Goal: Find specific page/section: Find specific page/section

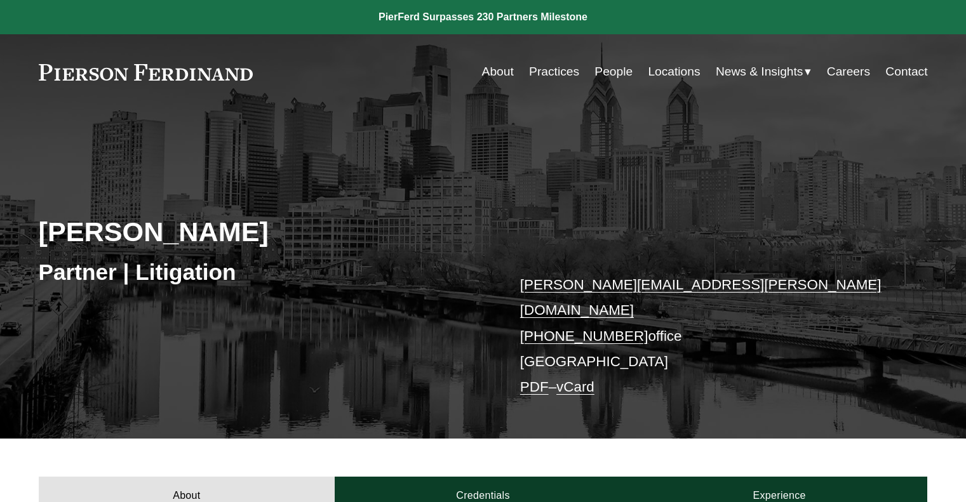
scroll to position [319, 0]
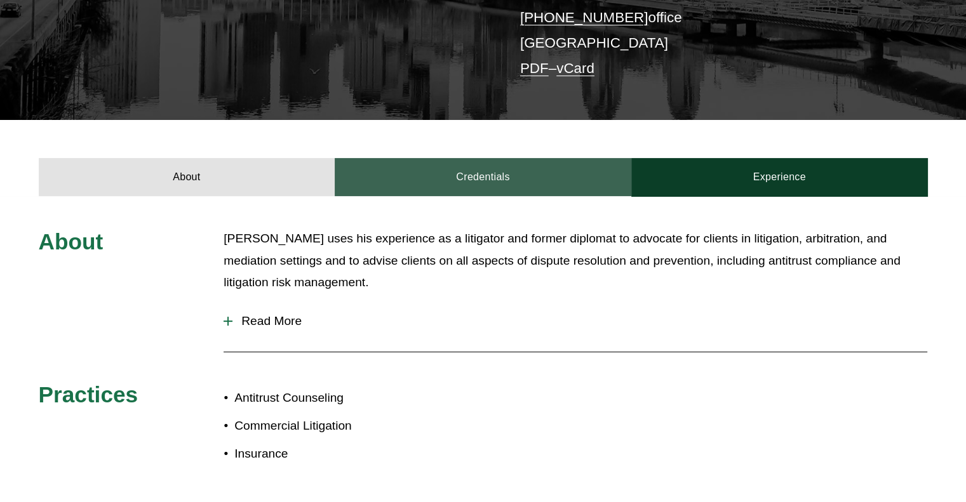
click at [473, 170] on link "Credentials" at bounding box center [483, 177] width 297 height 38
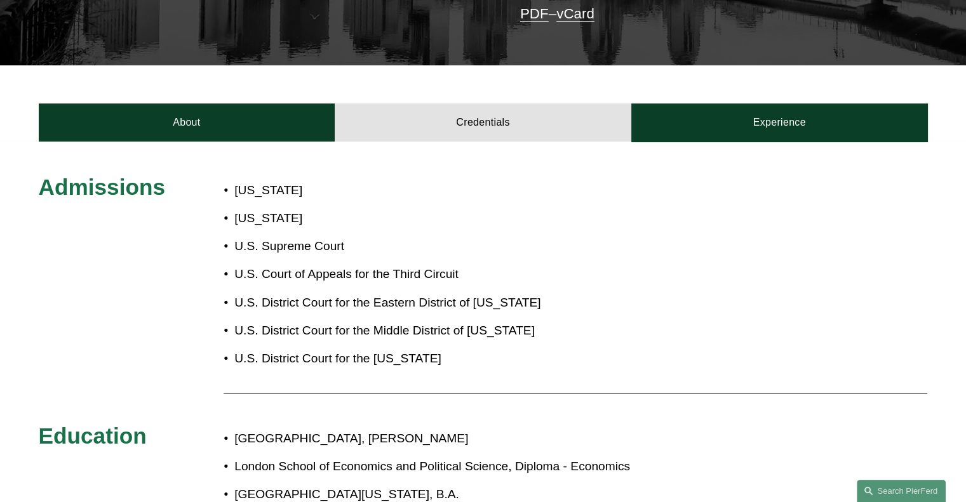
scroll to position [373, 0]
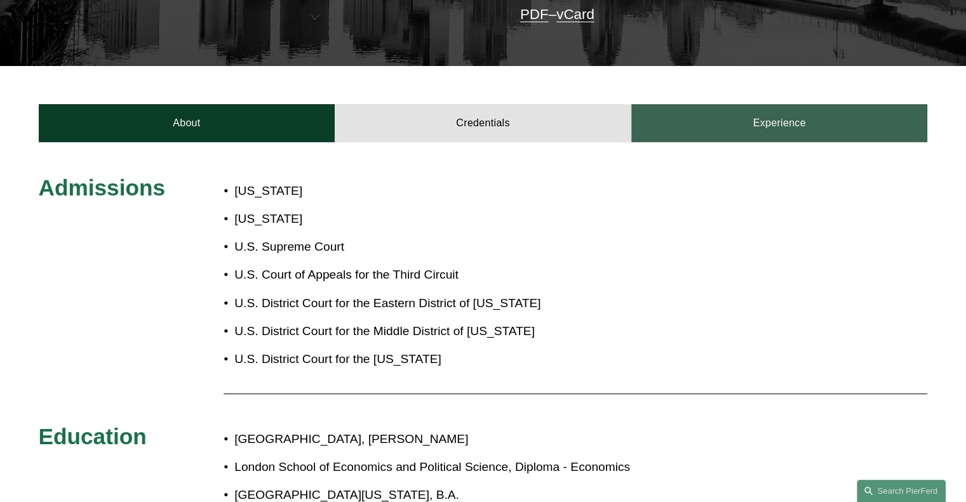
click at [770, 104] on link "Experience" at bounding box center [779, 123] width 297 height 38
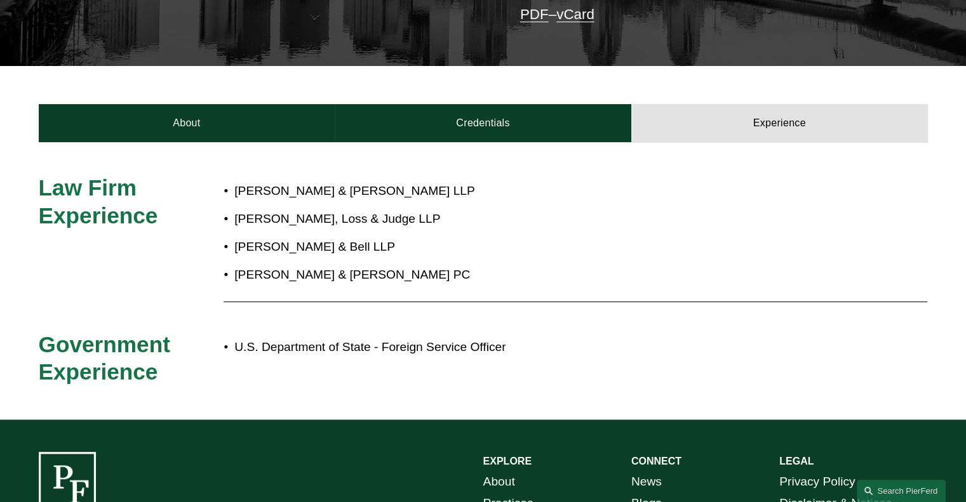
drag, startPoint x: 528, startPoint y: 131, endPoint x: 486, endPoint y: 196, distance: 77.2
click at [486, 208] on p "Thompson, Loss & Judge LLP" at bounding box center [525, 219] width 582 height 22
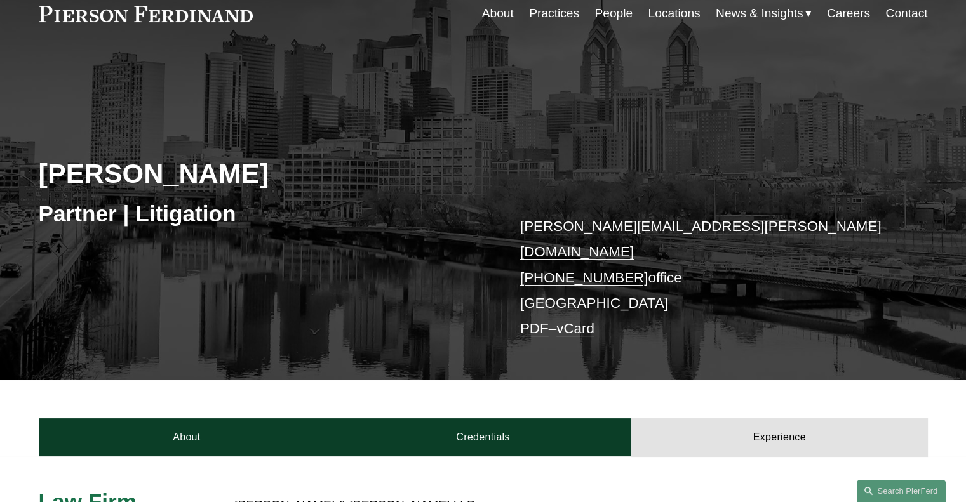
scroll to position [0, 0]
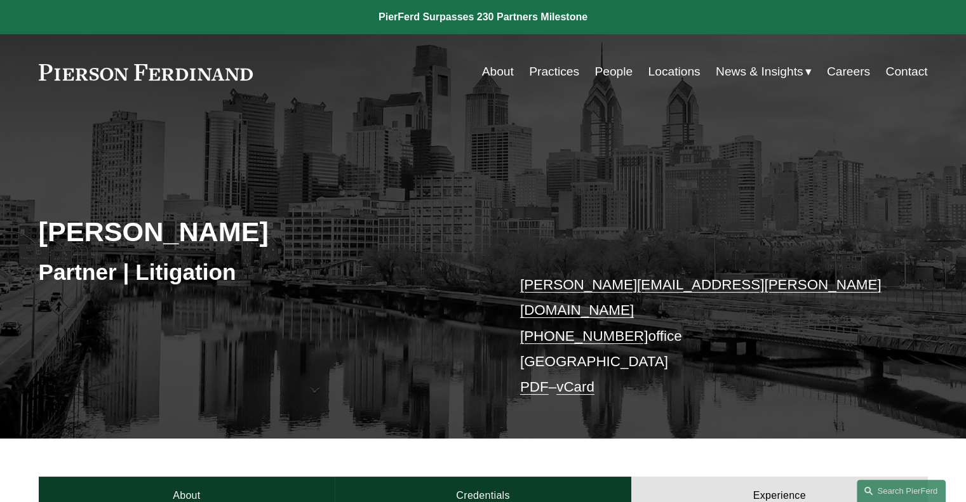
click at [608, 75] on link "People" at bounding box center [613, 72] width 38 height 24
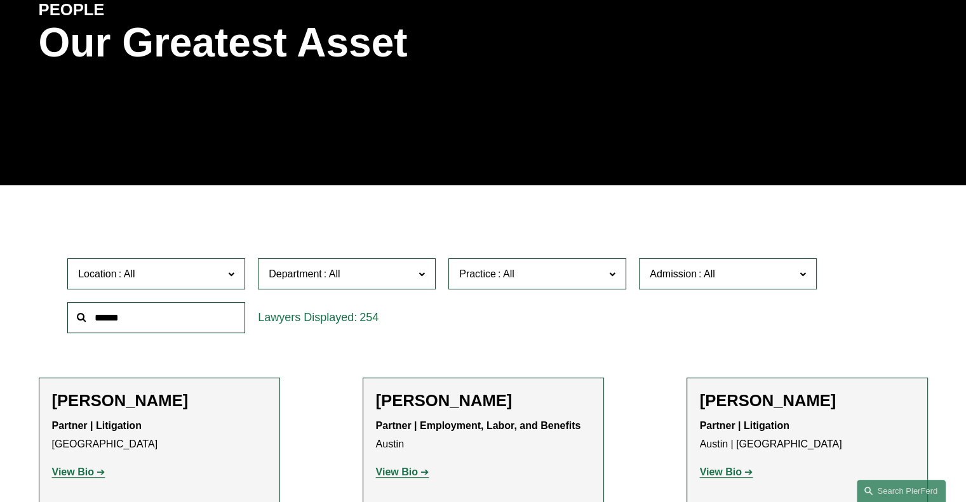
scroll to position [180, 0]
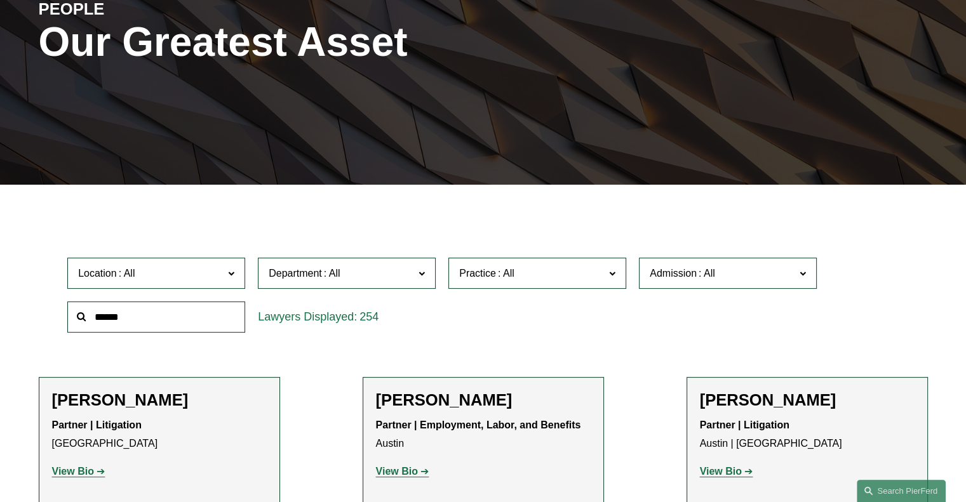
click at [192, 312] on input "text" at bounding box center [156, 317] width 178 height 31
type input "*****"
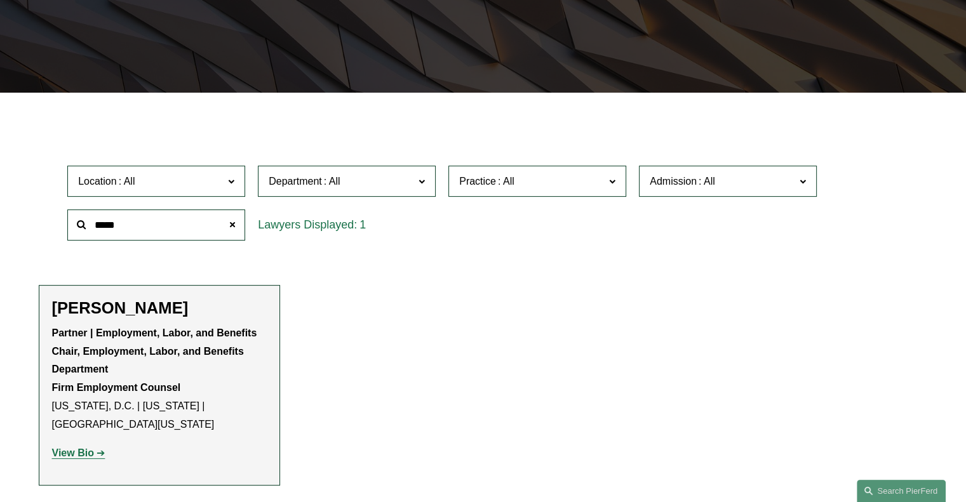
scroll to position [277, 0]
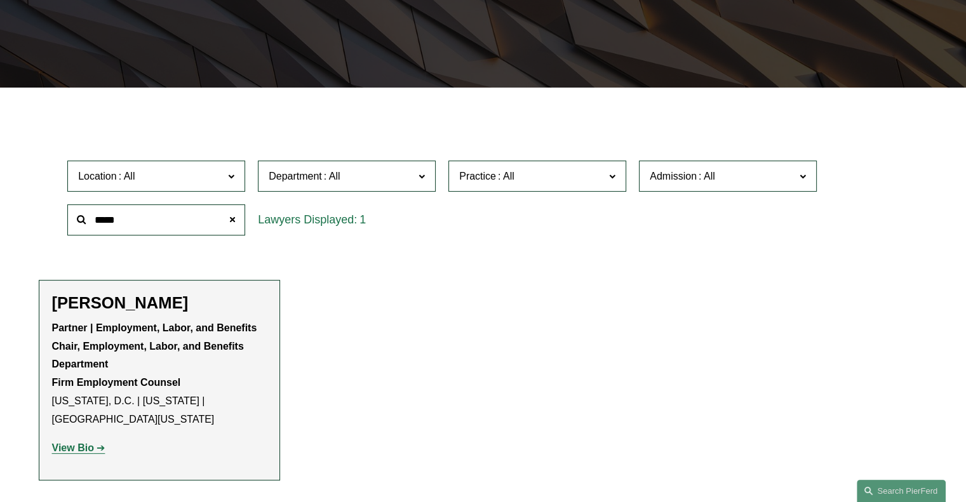
click at [82, 443] on strong "View Bio" at bounding box center [73, 448] width 42 height 11
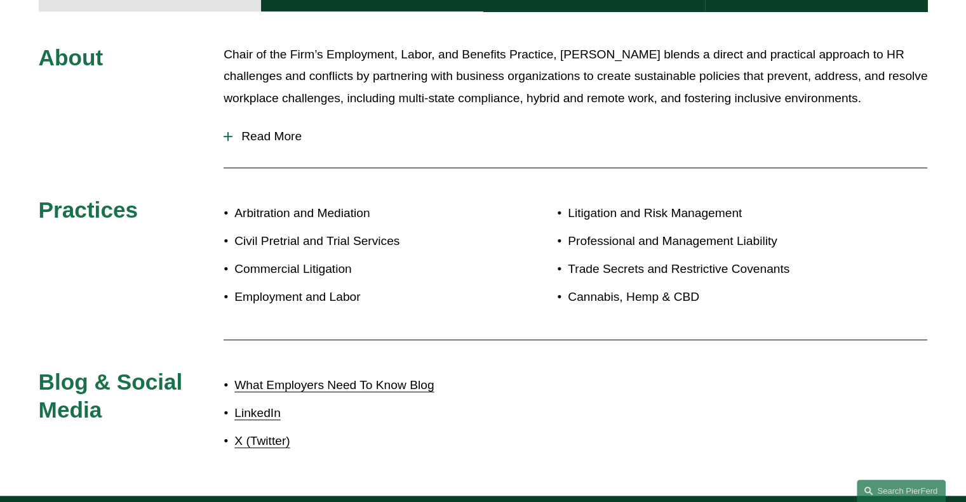
scroll to position [721, 0]
